Goal: Navigation & Orientation: Find specific page/section

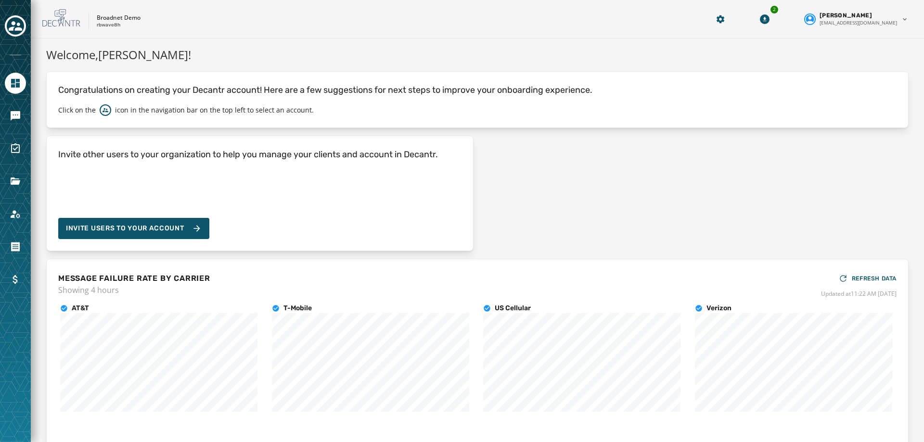
click at [0, 154] on div at bounding box center [15, 221] width 31 height 442
click at [25, 15] on div at bounding box center [15, 26] width 21 height 22
click at [19, 23] on icon "Toggle account select drawer" at bounding box center [15, 26] width 13 height 10
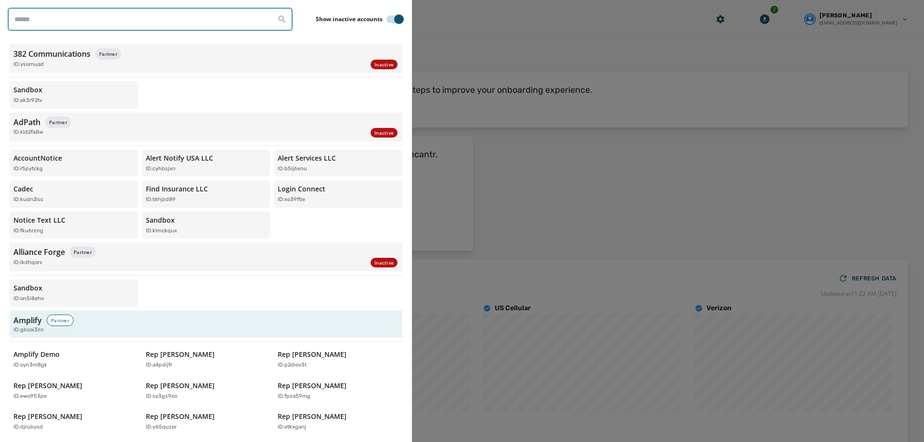
click at [67, 29] on input "search" at bounding box center [150, 19] width 285 height 23
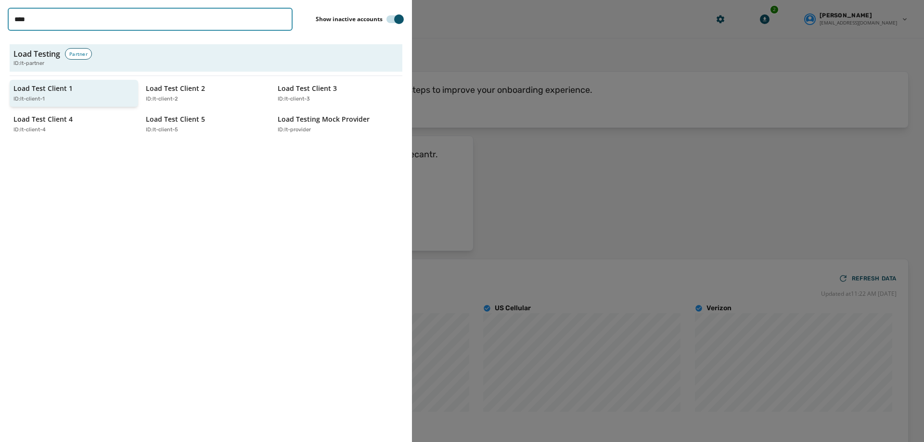
type input "****"
click at [37, 91] on p "Load Test Client 1" at bounding box center [42, 89] width 59 height 10
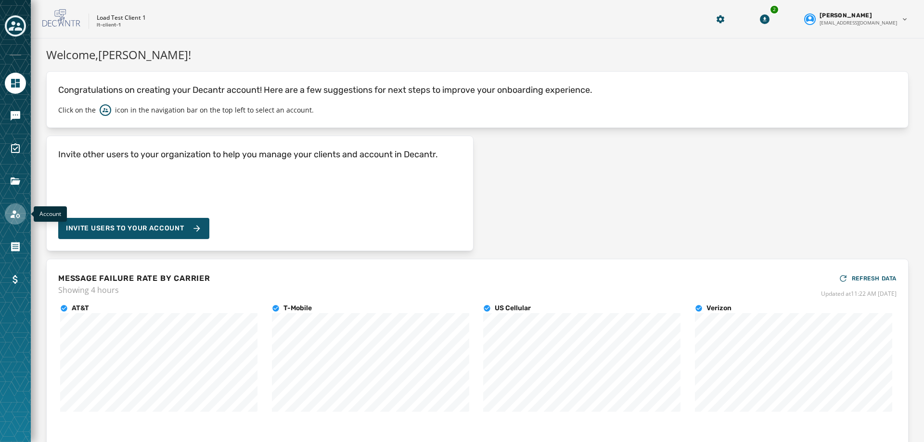
click at [15, 211] on icon "Navigate to Account" at bounding box center [16, 214] width 10 height 8
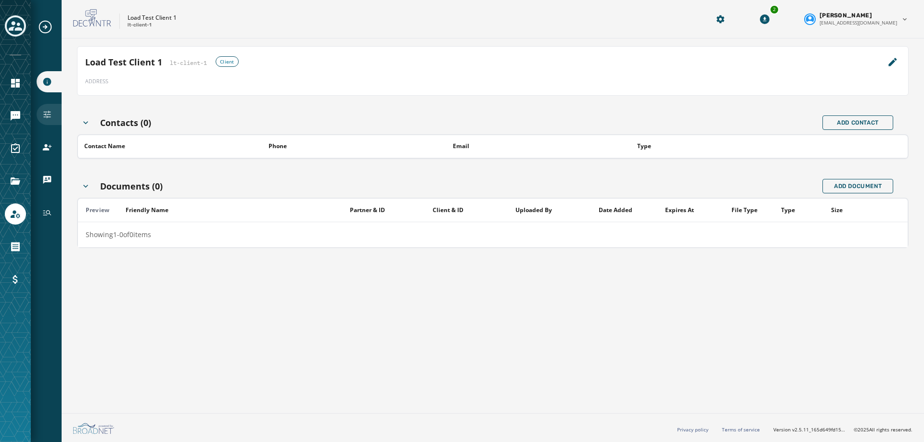
click at [51, 114] on icon "Navigate to Configuration" at bounding box center [47, 115] width 10 height 10
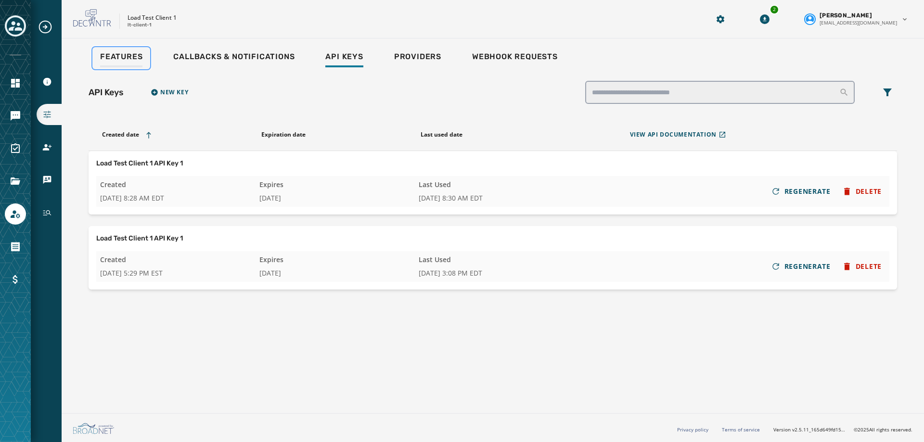
click at [114, 65] on div "Features" at bounding box center [121, 59] width 42 height 15
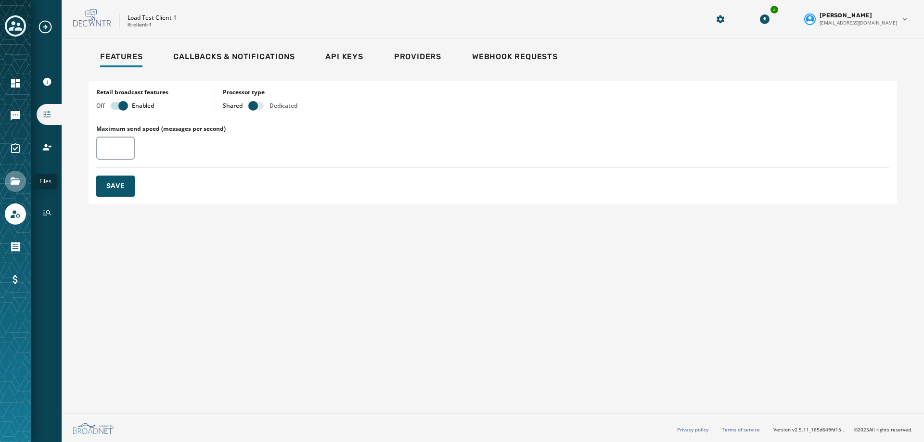
click at [13, 177] on icon "Navigate to Files" at bounding box center [16, 182] width 12 height 12
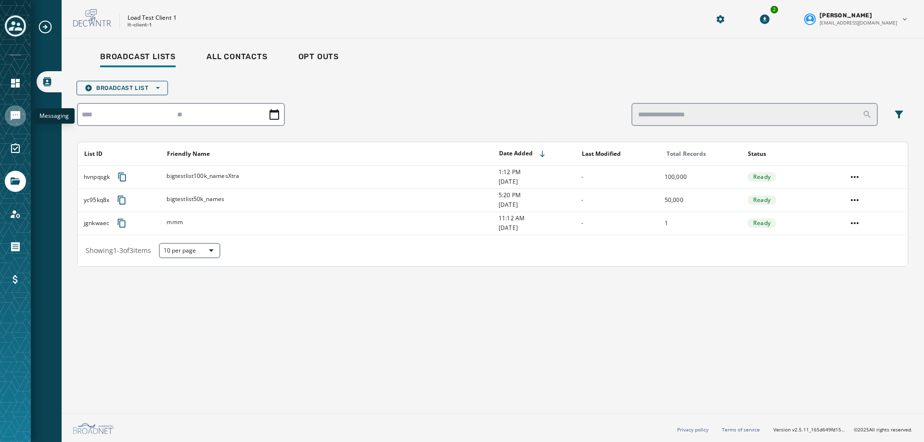
click at [15, 113] on icon "Navigate to Messaging" at bounding box center [16, 116] width 10 height 10
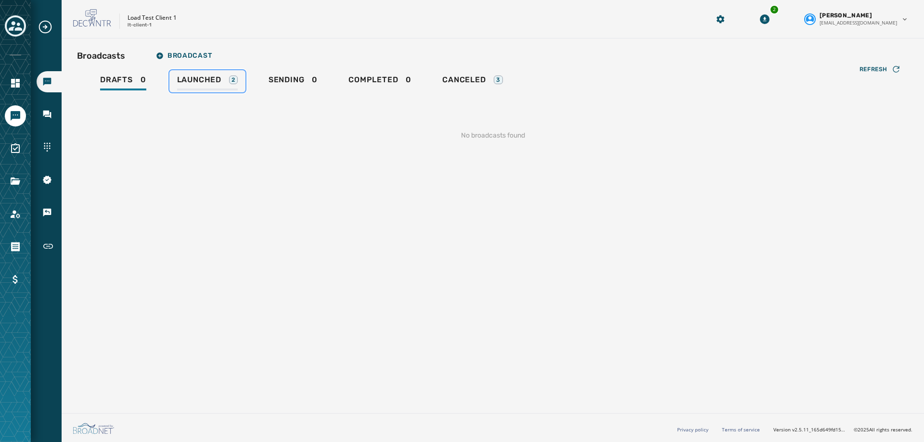
click at [206, 82] on span "Launched" at bounding box center [199, 80] width 44 height 10
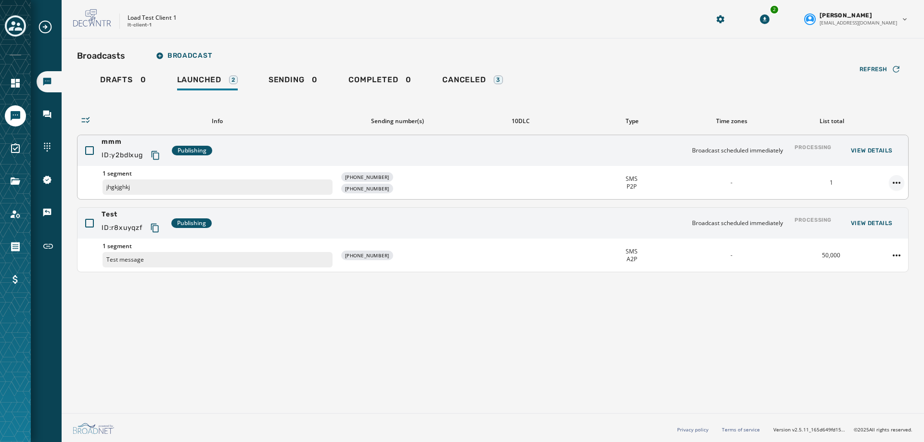
click at [899, 184] on html "Broadcasts Inbox Sending Numbers 10DLC Registration Keywords & Responders Short…" at bounding box center [462, 221] width 924 height 442
click at [901, 178] on html "Broadcasts Inbox Sending Numbers 10DLC Registration Keywords & Responders Short…" at bounding box center [462, 221] width 924 height 442
